Goal: Information Seeking & Learning: Learn about a topic

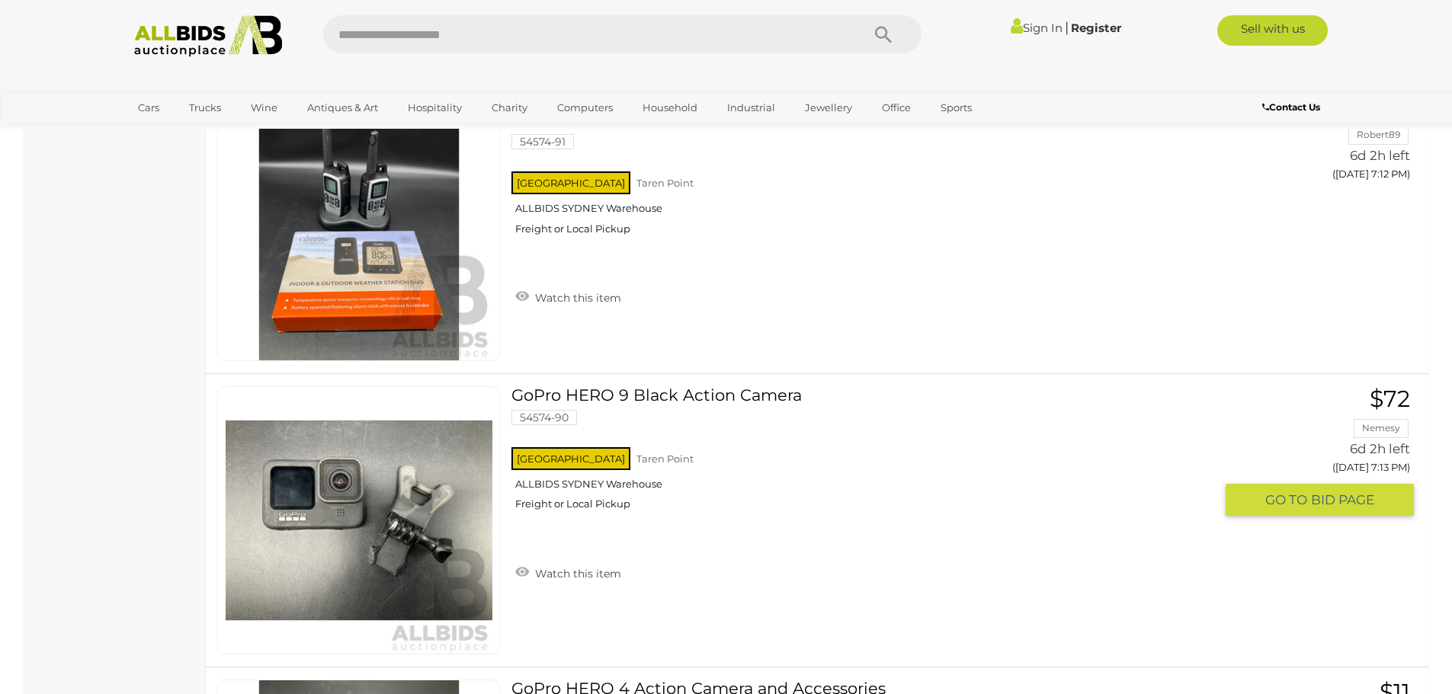
scroll to position [3429, 0]
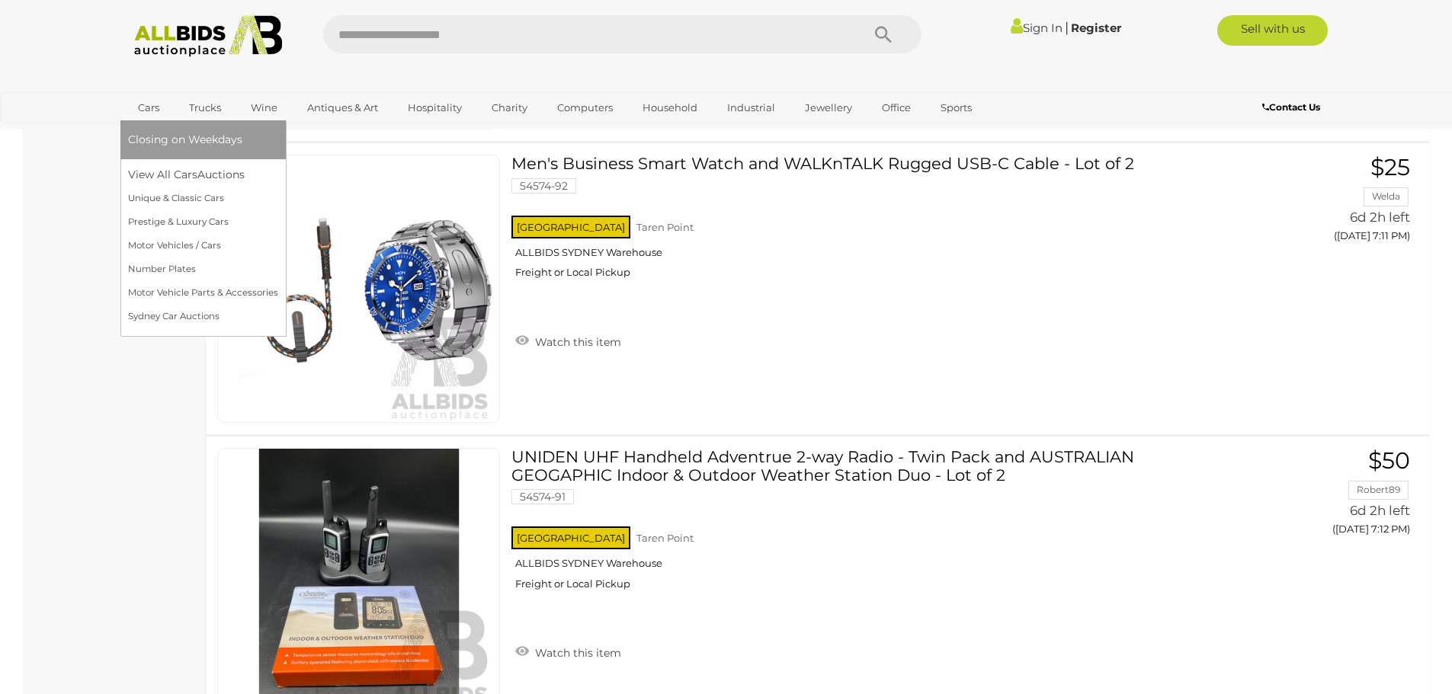
click at [155, 104] on link "Cars" at bounding box center [148, 107] width 41 height 25
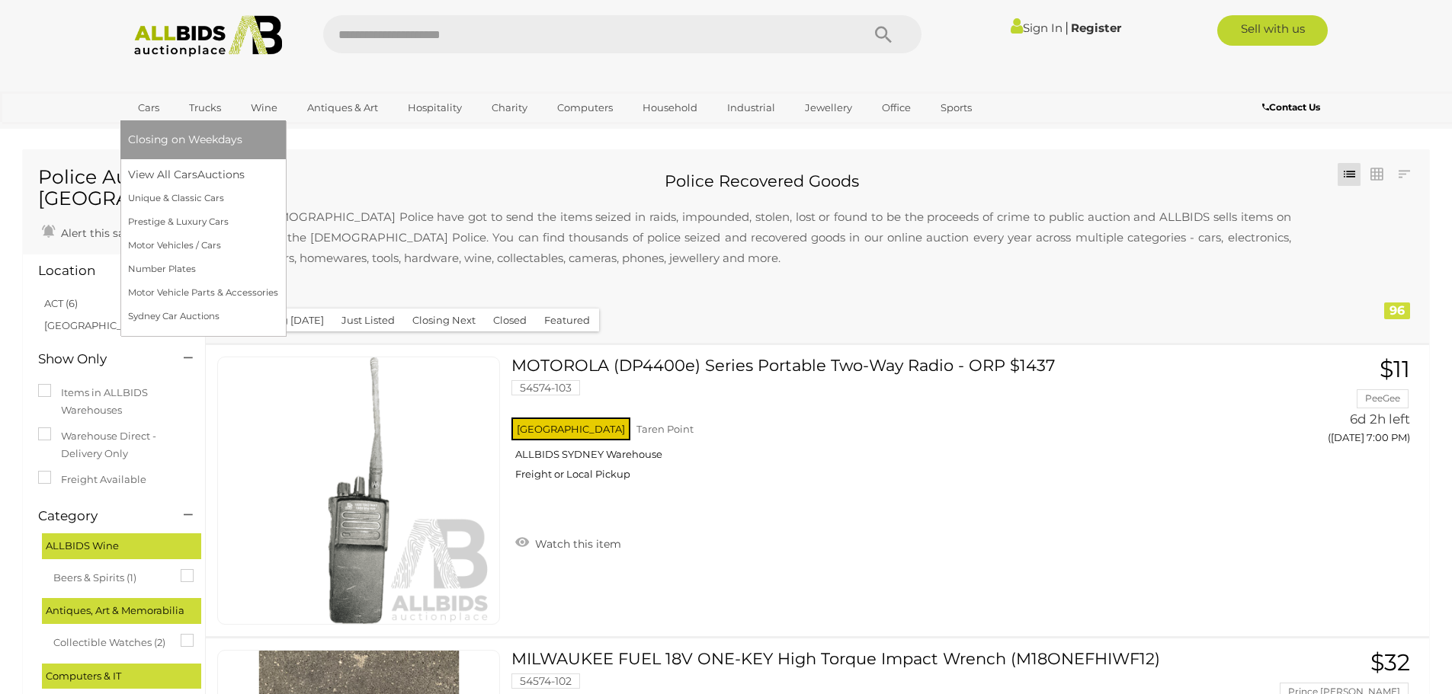
click at [150, 109] on link "Cars" at bounding box center [148, 107] width 41 height 25
click at [156, 223] on link "Prestige & Luxury Cars" at bounding box center [203, 222] width 150 height 24
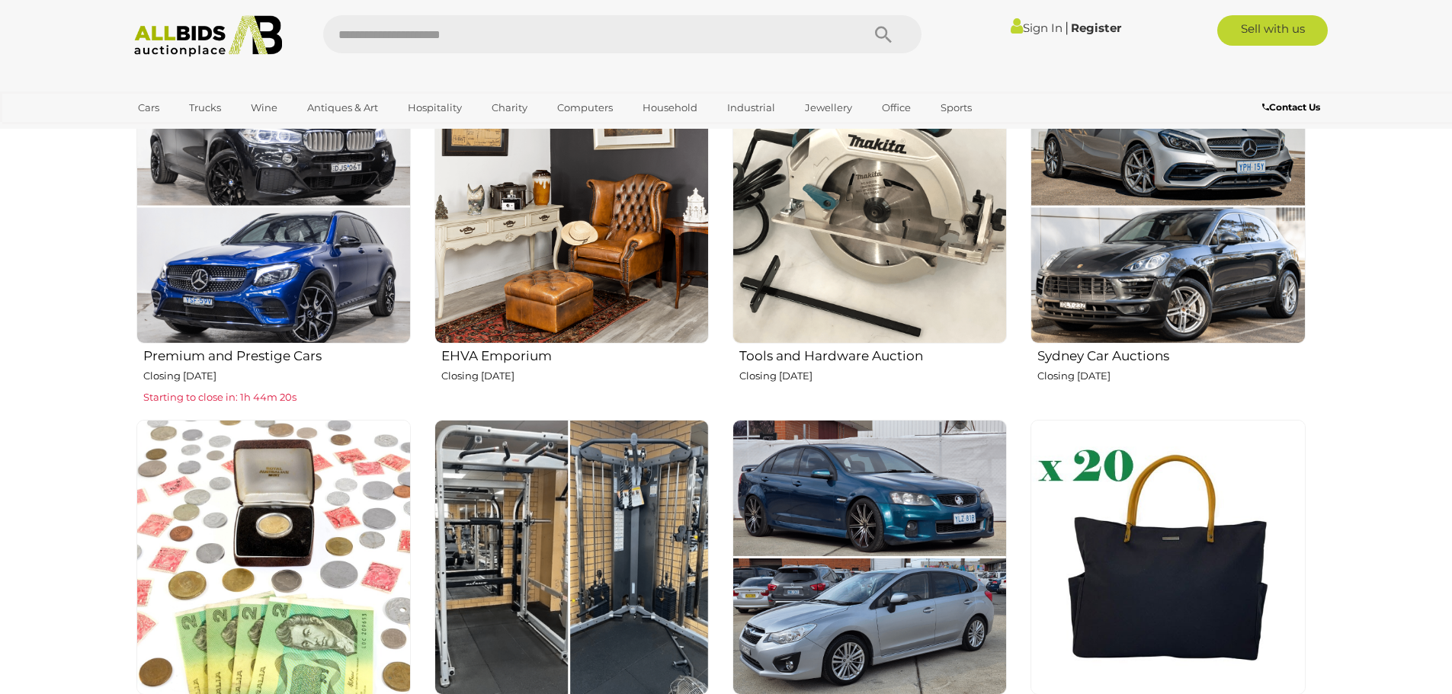
scroll to position [838, 0]
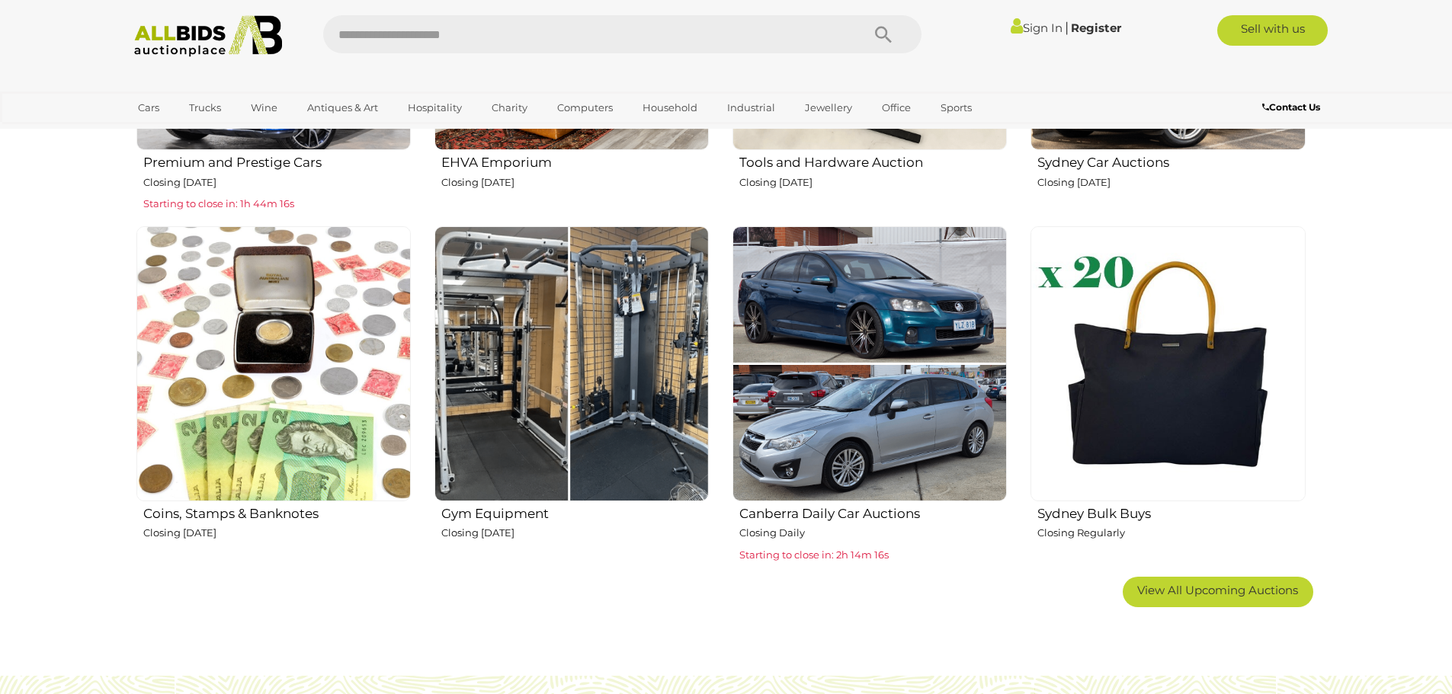
click at [516, 418] on img at bounding box center [571, 363] width 274 height 274
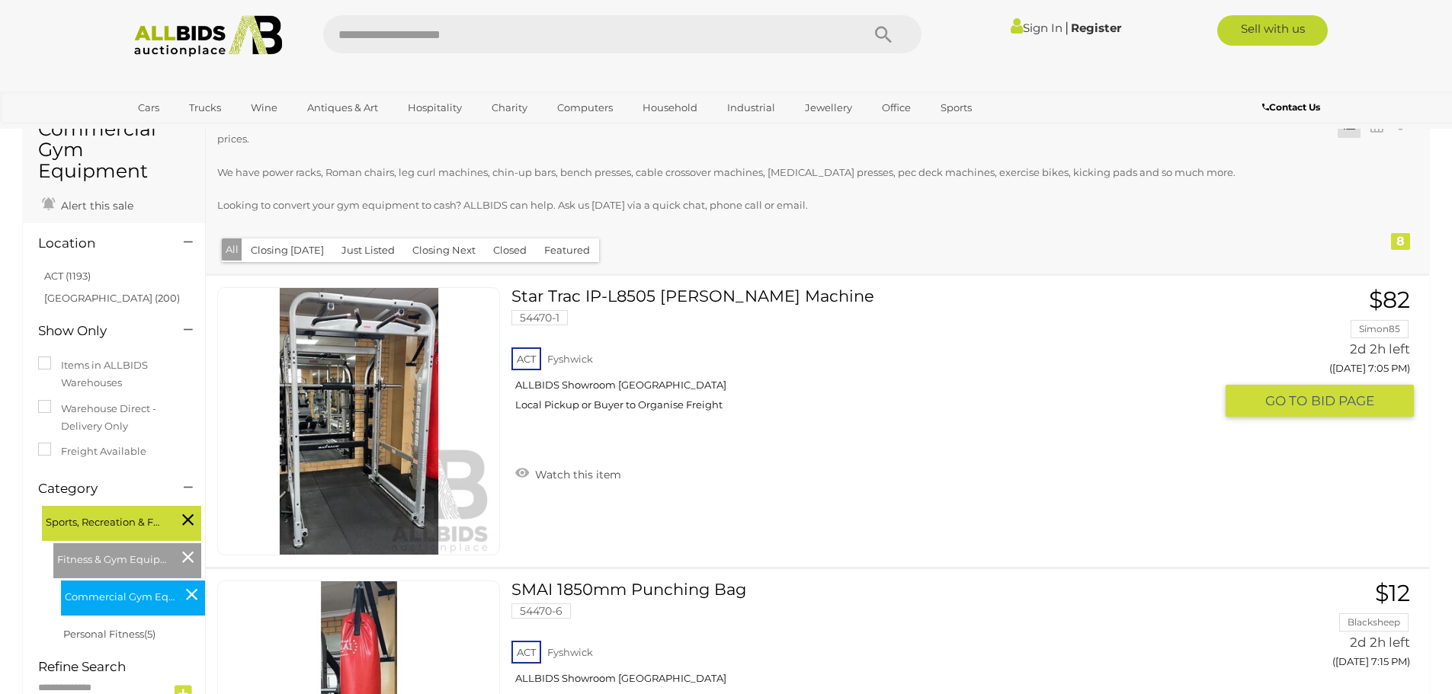
scroll to position [76, 0]
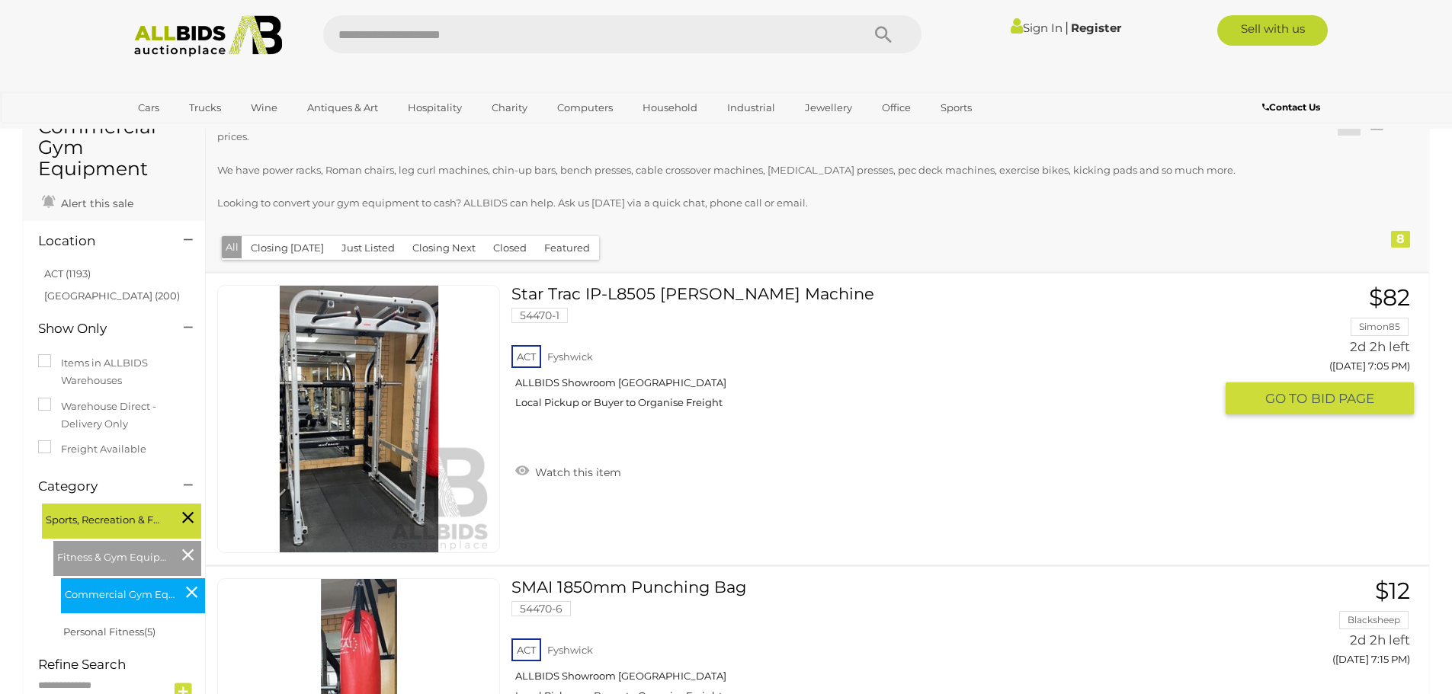
click at [357, 459] on img at bounding box center [359, 419] width 267 height 267
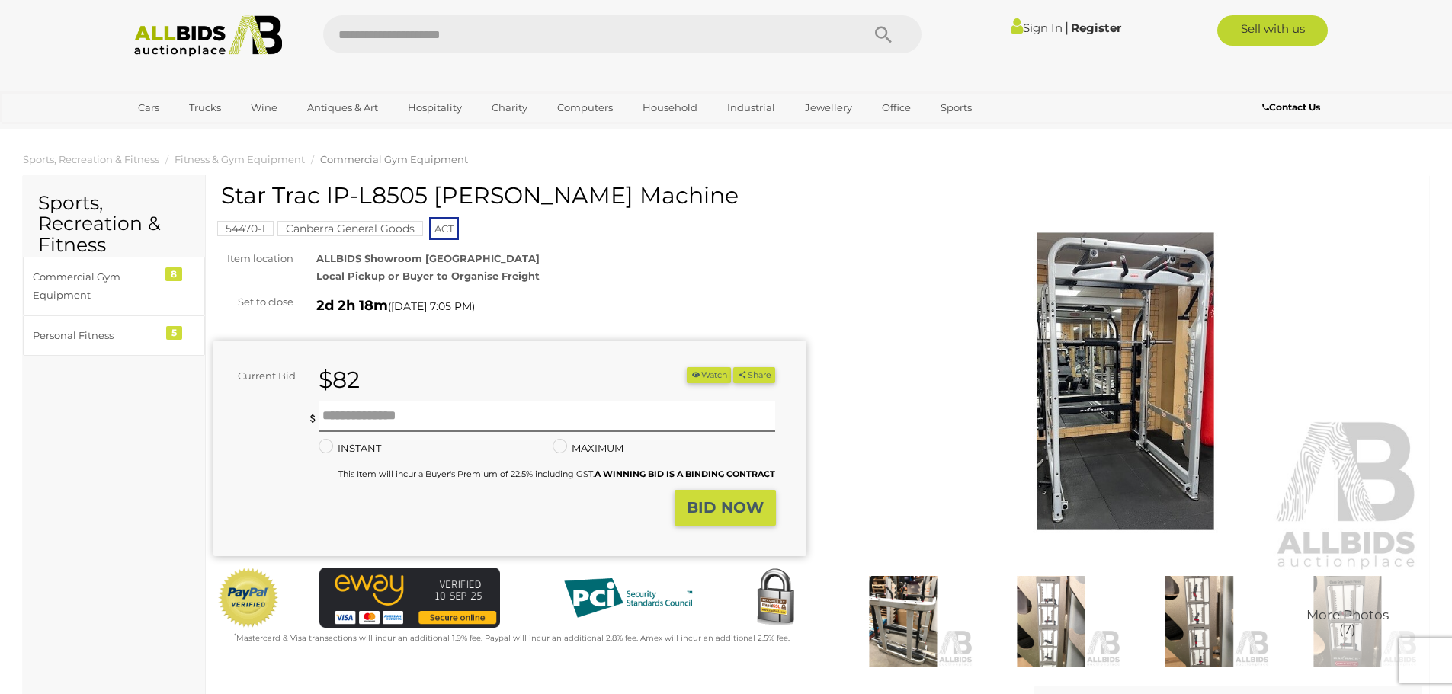
click at [898, 614] on img at bounding box center [903, 621] width 140 height 91
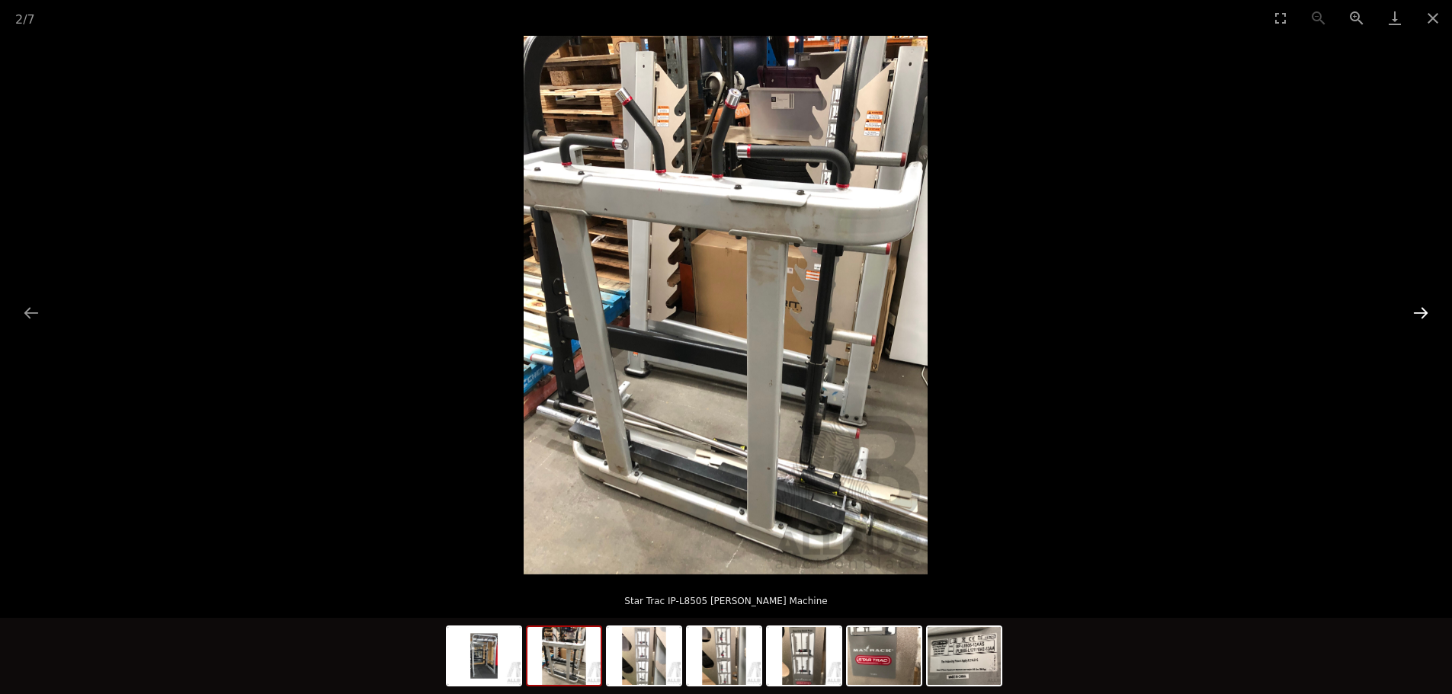
click at [1415, 311] on button "Next slide" at bounding box center [1420, 313] width 32 height 30
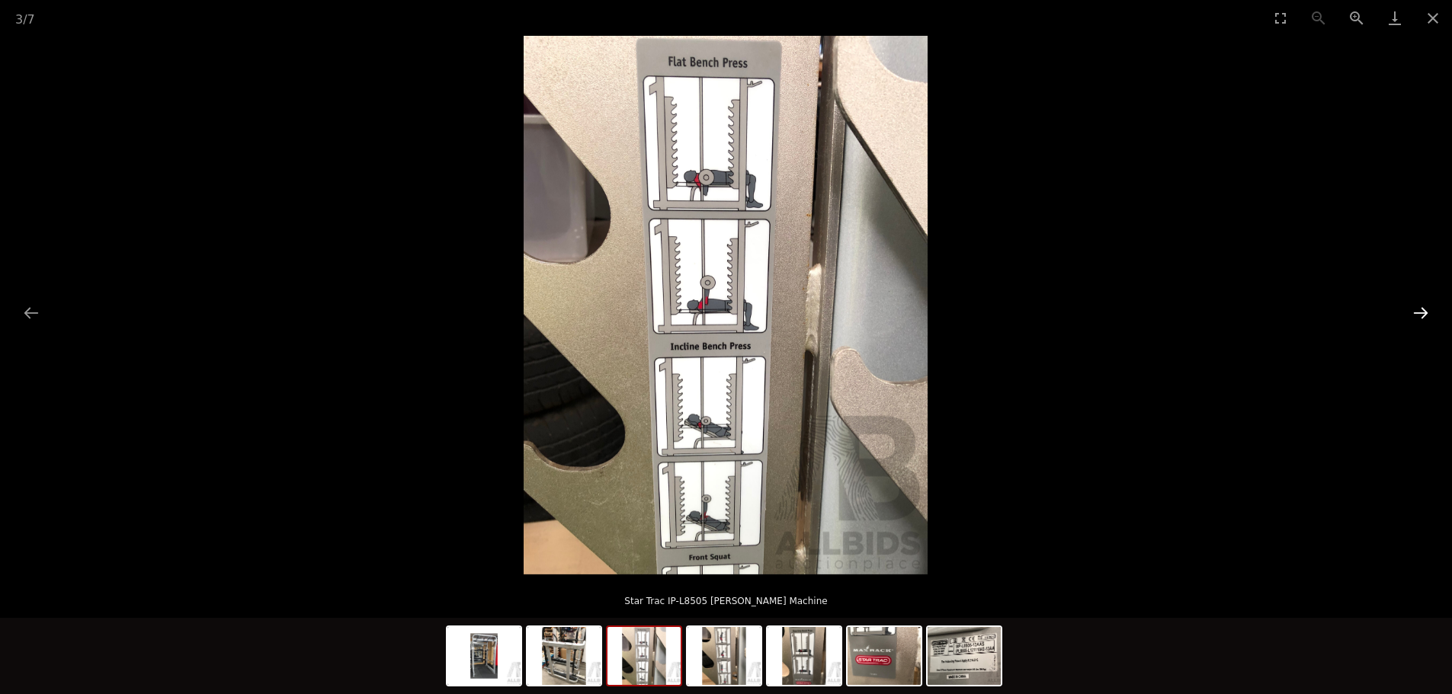
click at [1415, 311] on button "Next slide" at bounding box center [1420, 313] width 32 height 30
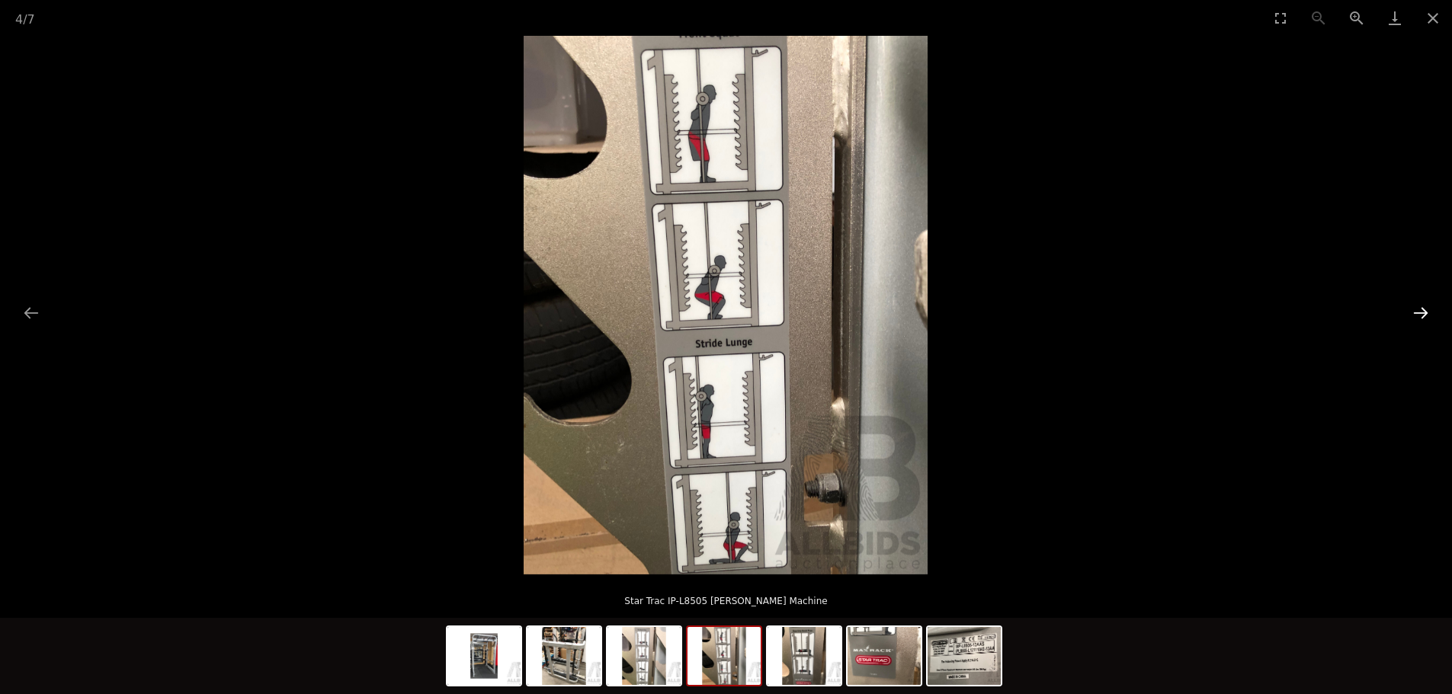
click at [1415, 311] on button "Next slide" at bounding box center [1420, 313] width 32 height 30
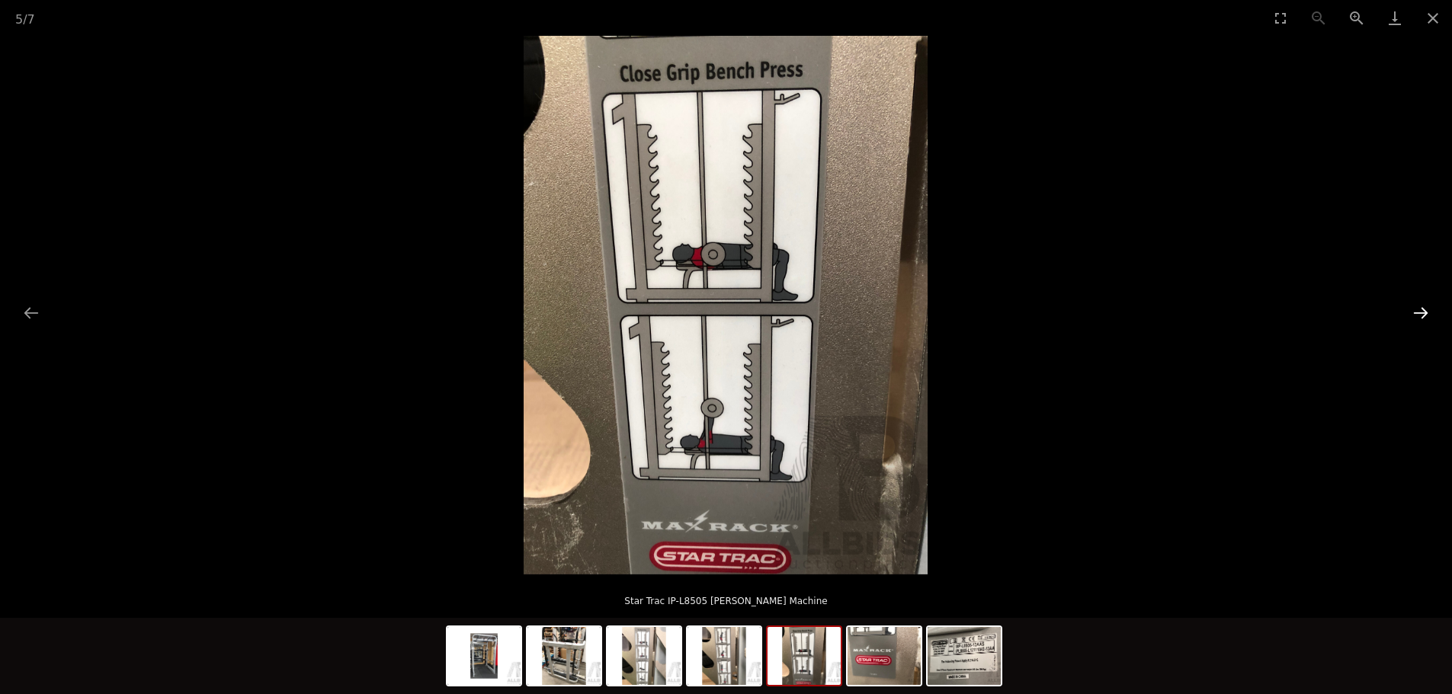
click at [1415, 311] on button "Next slide" at bounding box center [1420, 313] width 32 height 30
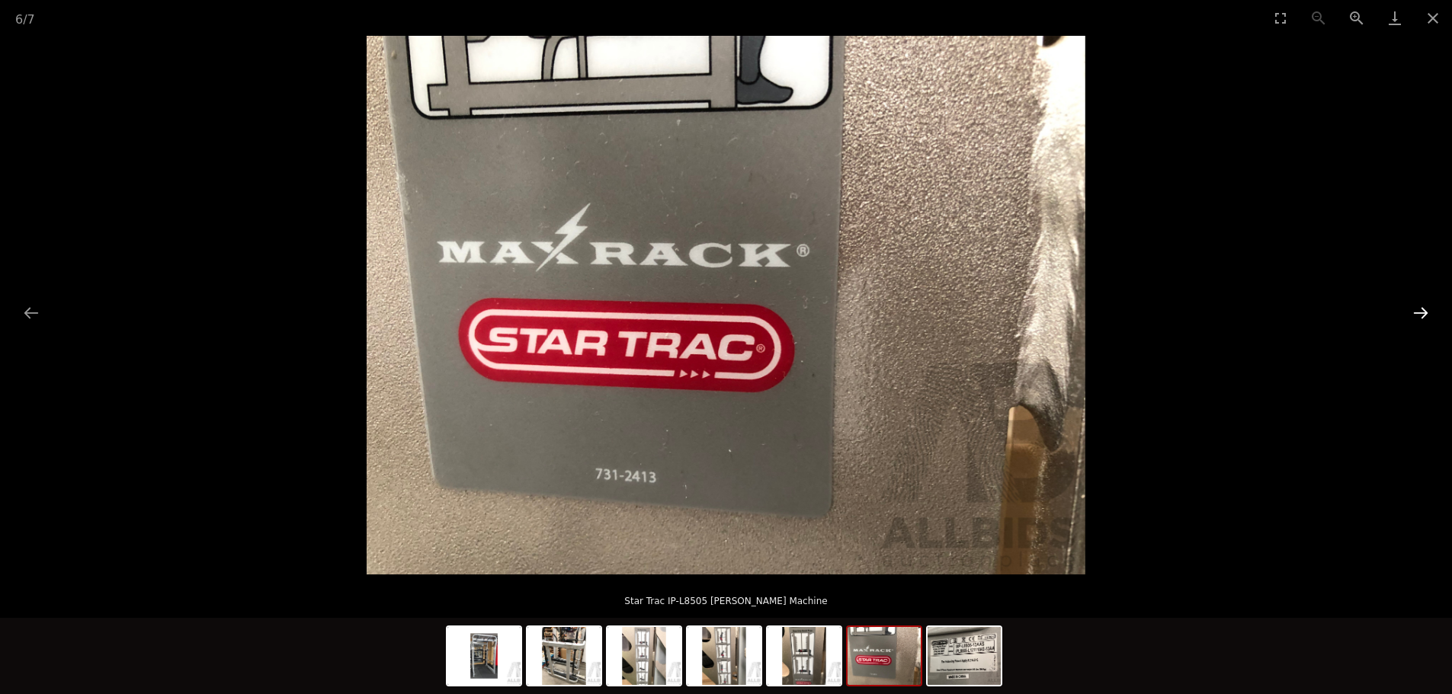
click at [1415, 311] on button "Next slide" at bounding box center [1420, 313] width 32 height 30
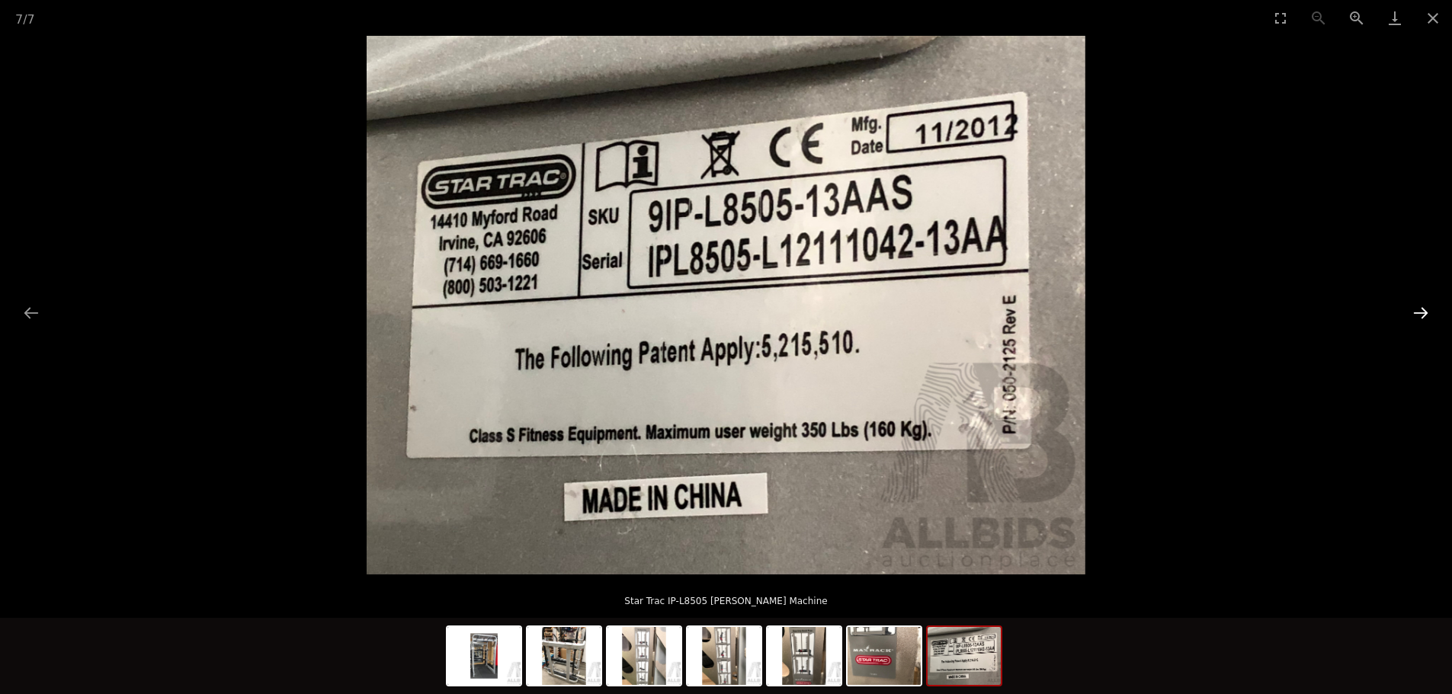
click at [1415, 311] on button "Next slide" at bounding box center [1420, 313] width 32 height 30
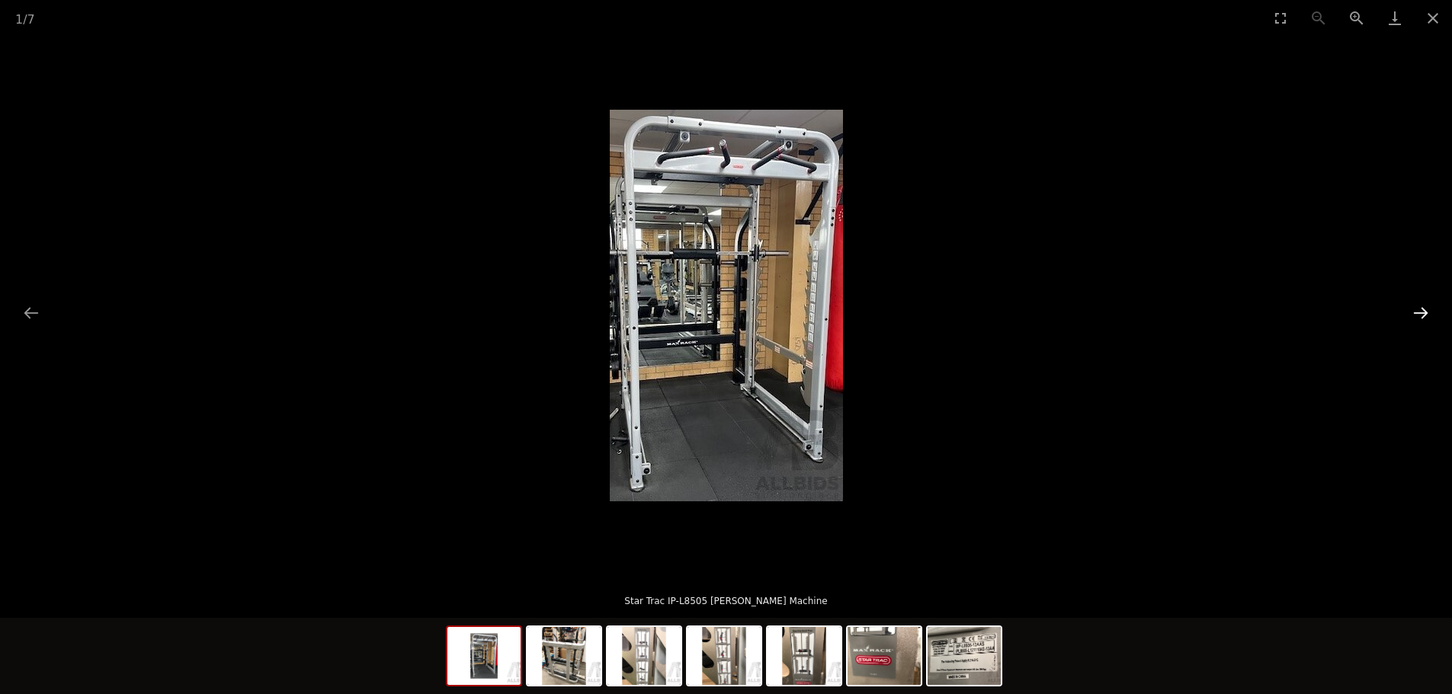
click at [1415, 311] on button "Next slide" at bounding box center [1420, 313] width 32 height 30
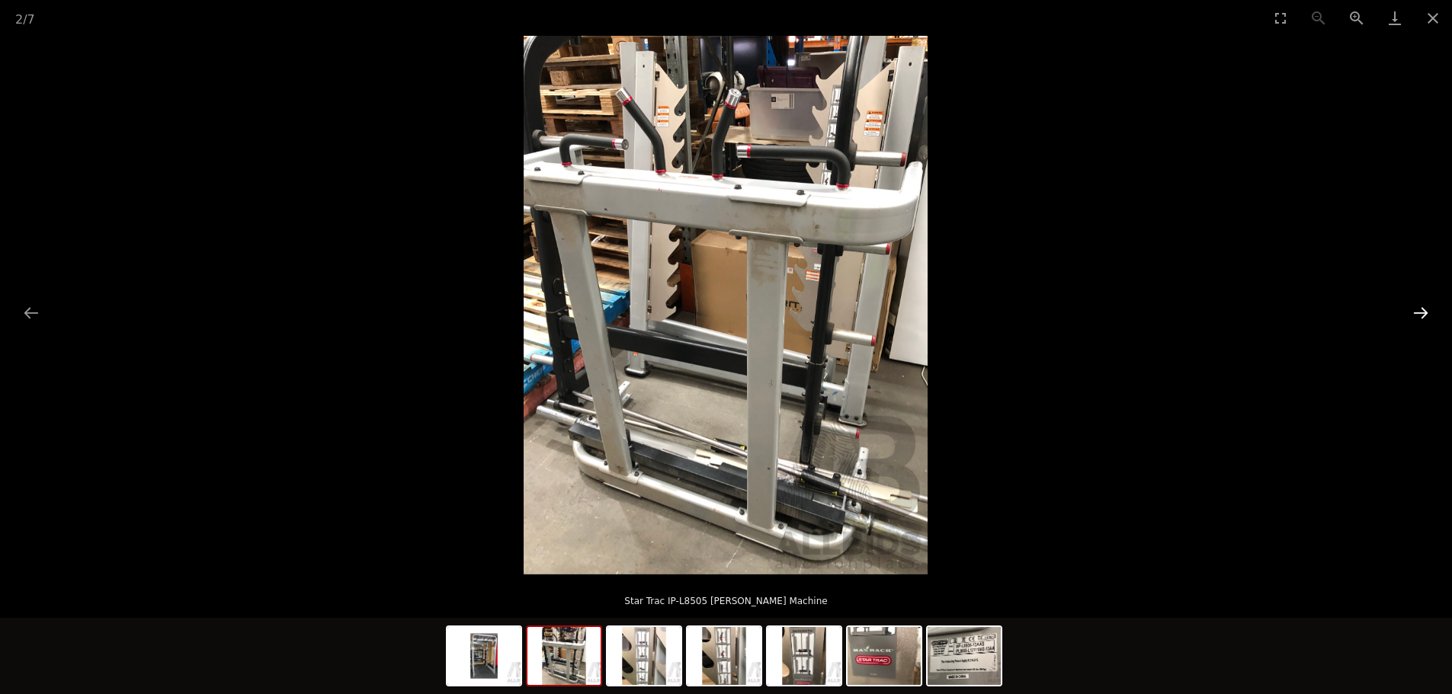
click at [1415, 311] on button "Next slide" at bounding box center [1420, 313] width 32 height 30
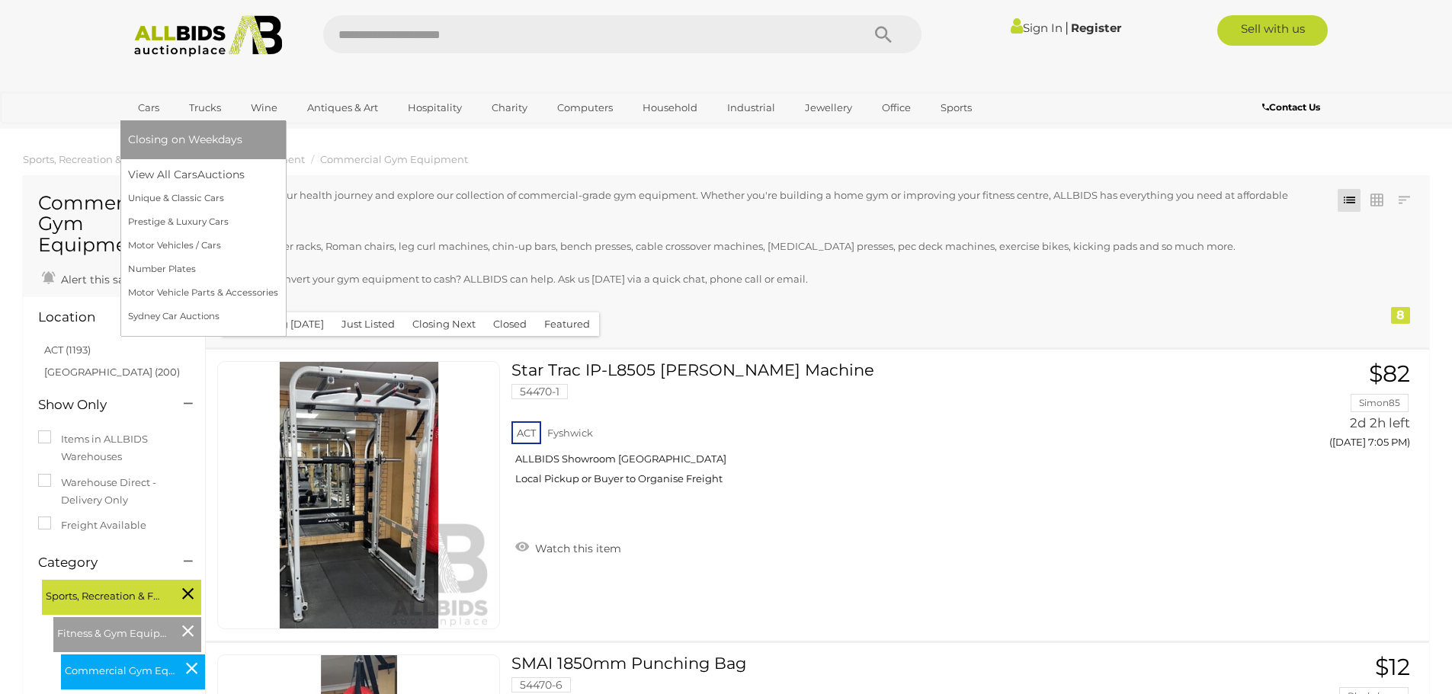
click at [155, 106] on link "Cars" at bounding box center [148, 107] width 41 height 25
click at [139, 236] on link "Motor Vehicles / Cars" at bounding box center [203, 246] width 150 height 24
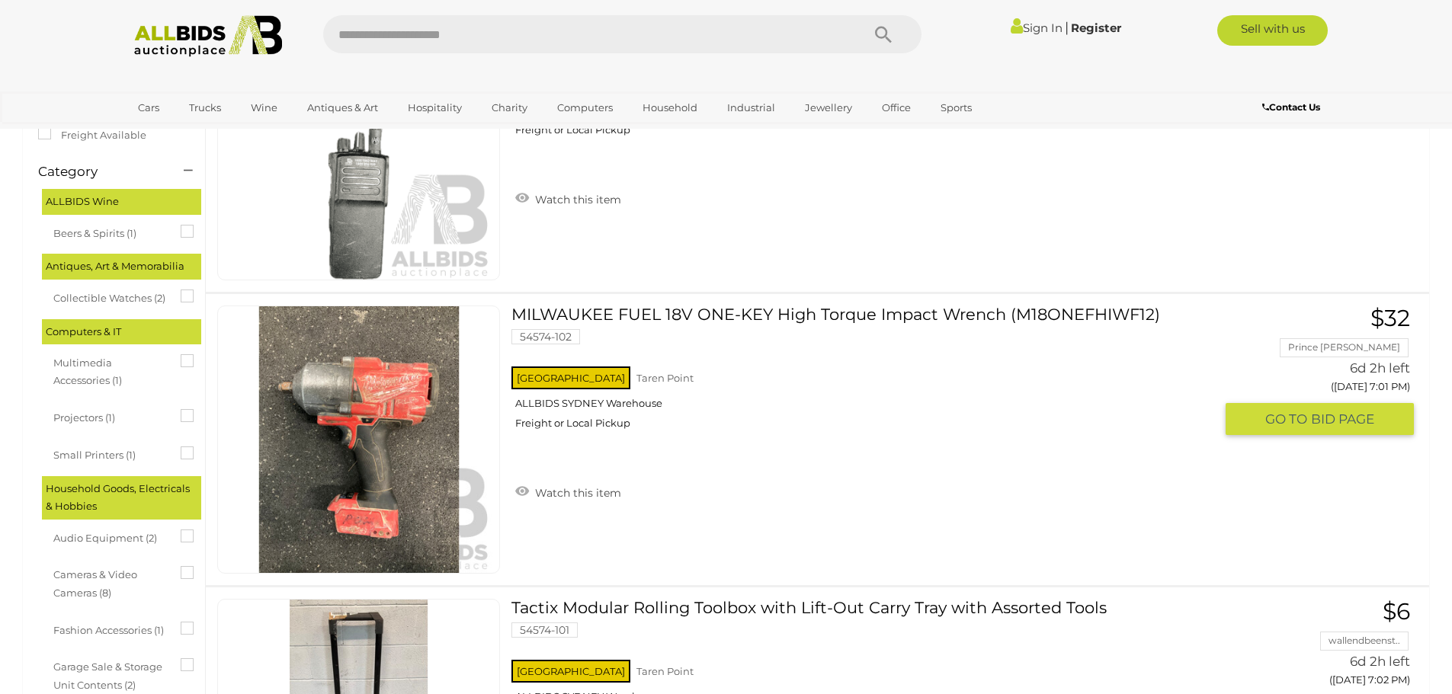
scroll to position [152, 0]
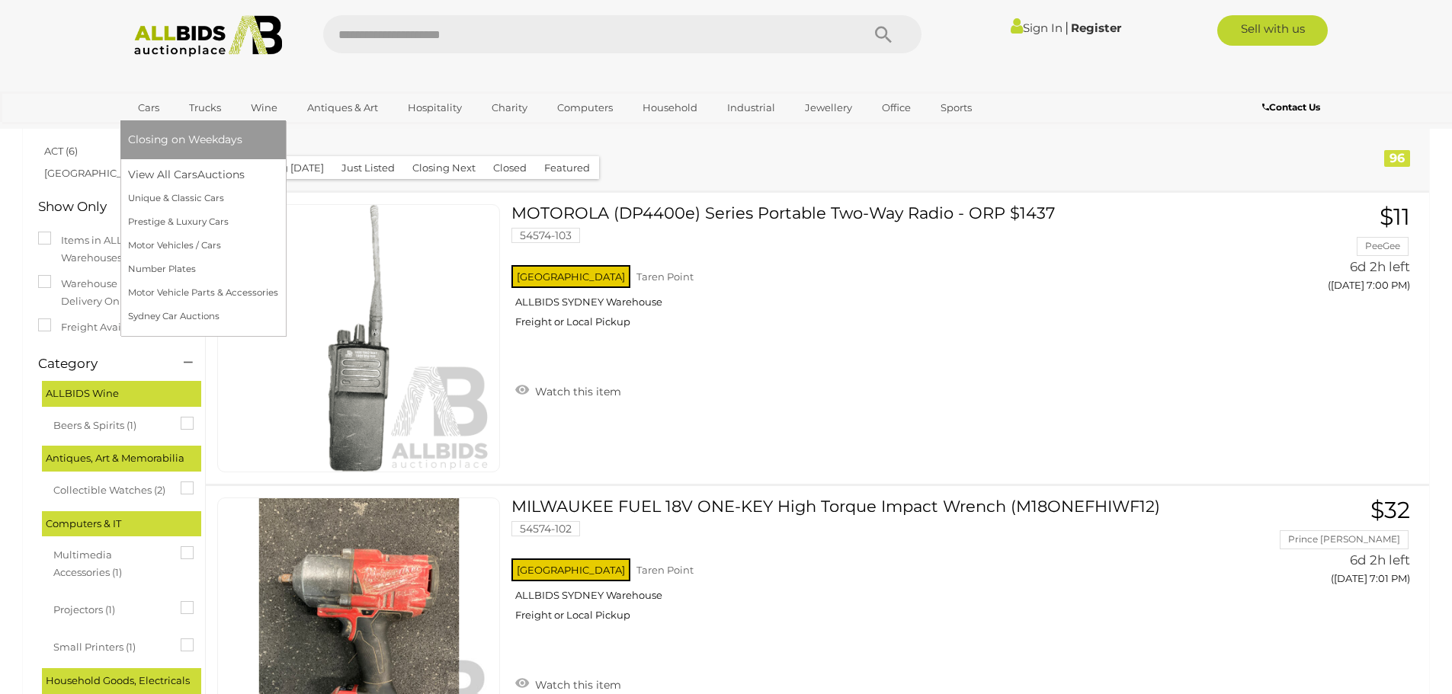
click at [150, 104] on link "Cars" at bounding box center [148, 107] width 41 height 25
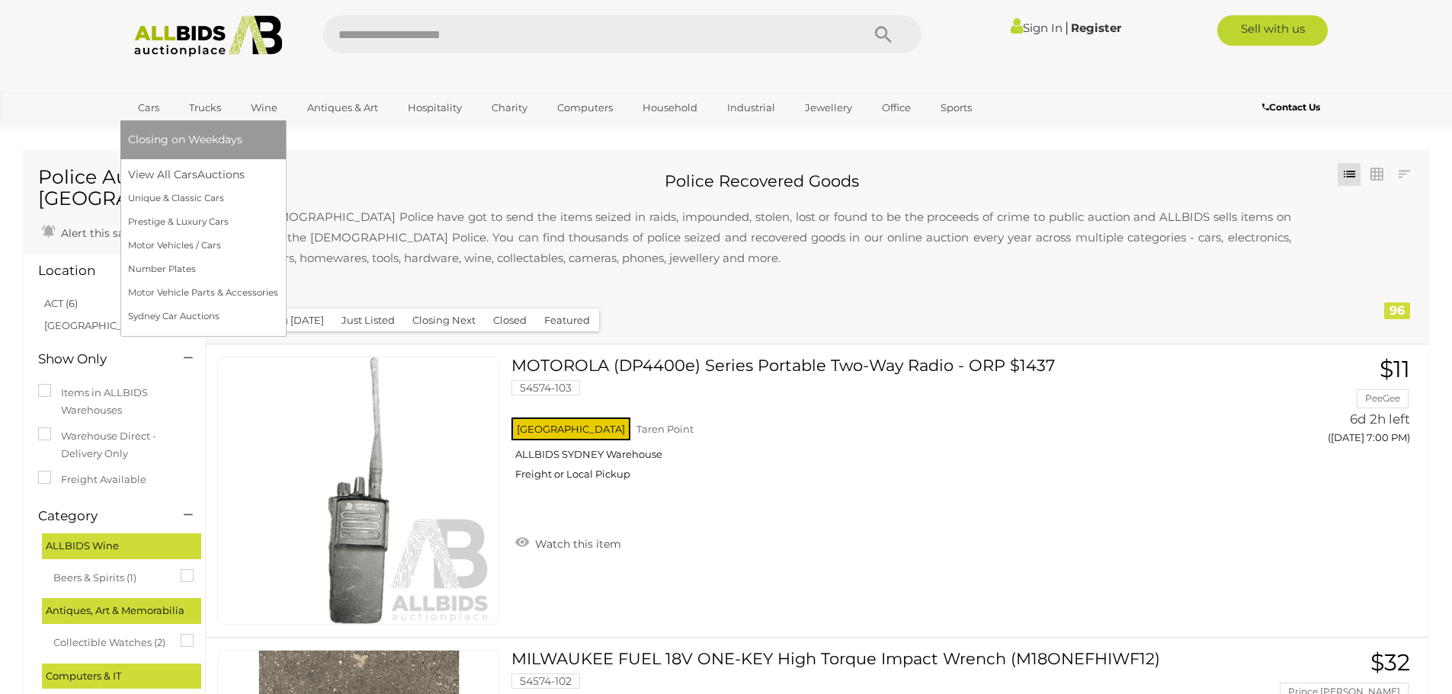
click at [155, 108] on link "Cars" at bounding box center [148, 107] width 41 height 25
click at [154, 191] on link "Unique & Classic Cars" at bounding box center [203, 199] width 150 height 24
